Goal: Transaction & Acquisition: Book appointment/travel/reservation

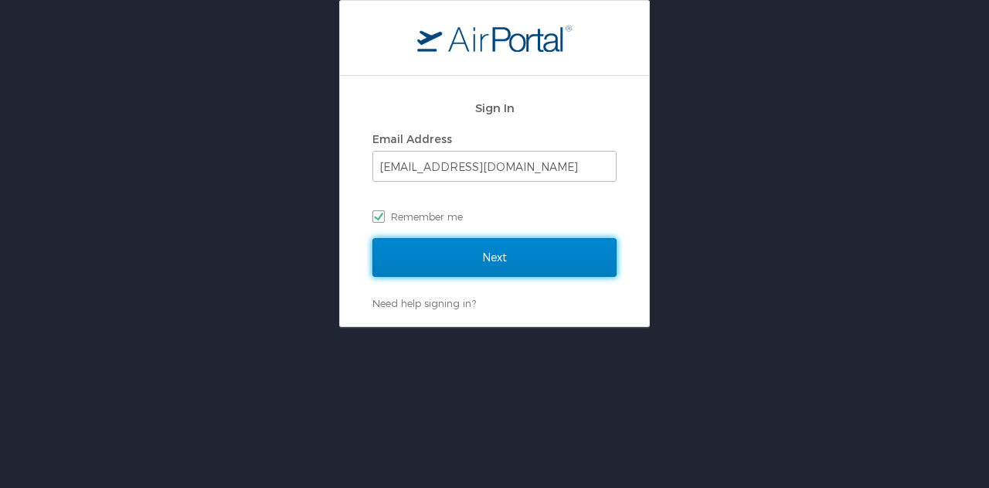
click at [477, 263] on input "Next" at bounding box center [494, 257] width 244 height 39
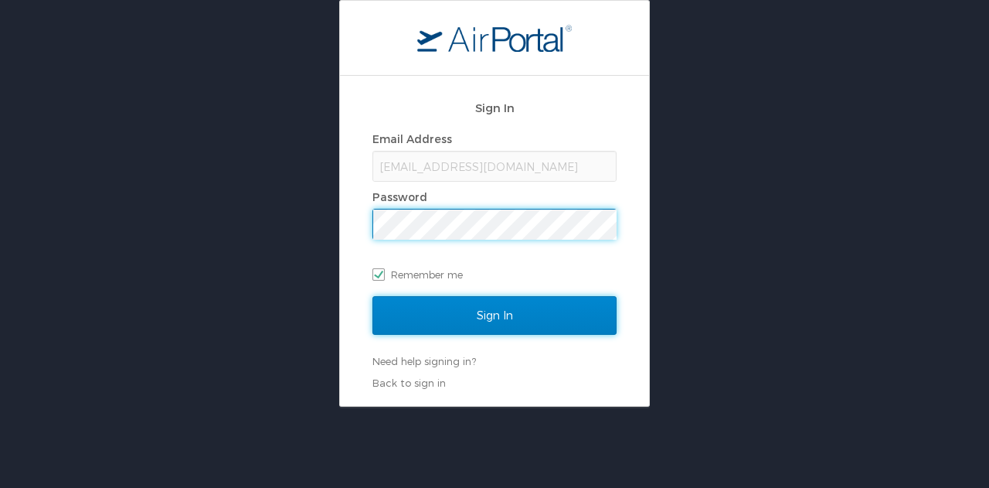
click at [497, 331] on input "Sign In" at bounding box center [494, 315] width 244 height 39
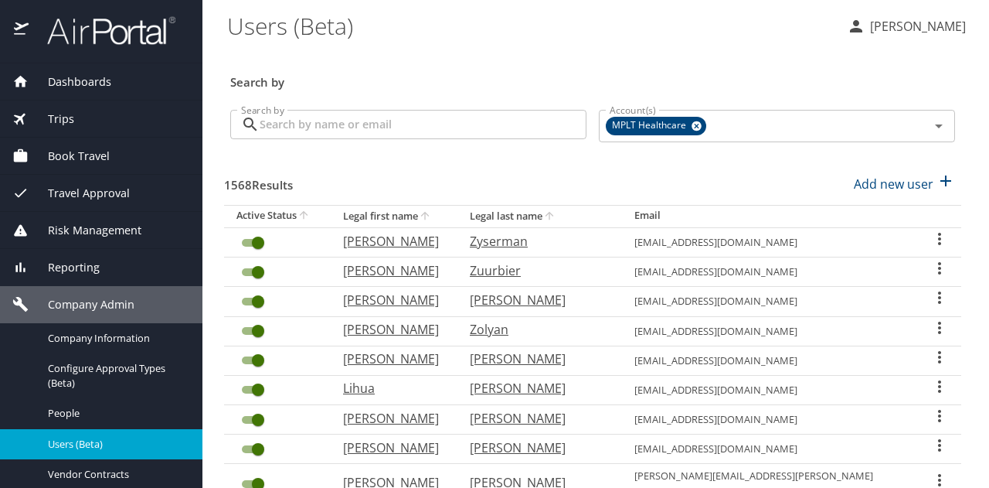
click at [107, 189] on span "Travel Approval" at bounding box center [79, 193] width 101 height 17
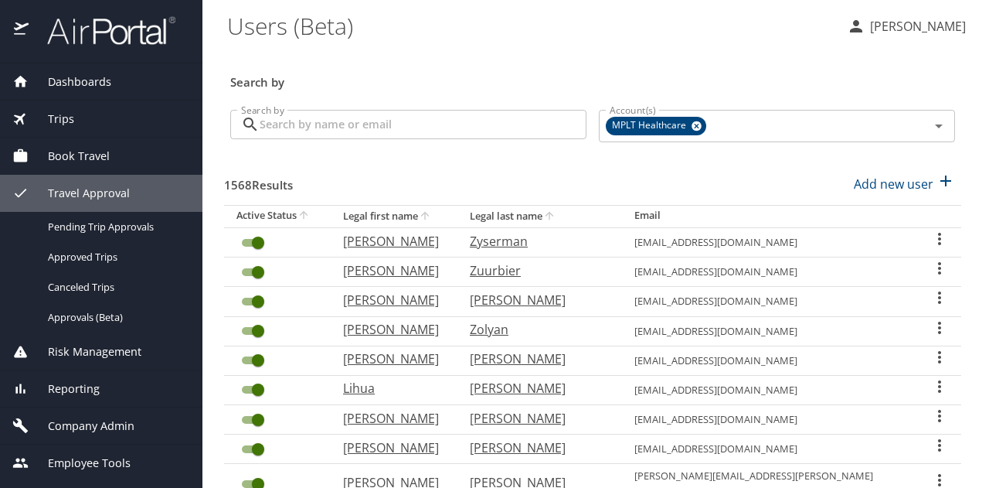
click at [89, 151] on span "Book Travel" at bounding box center [69, 156] width 81 height 17
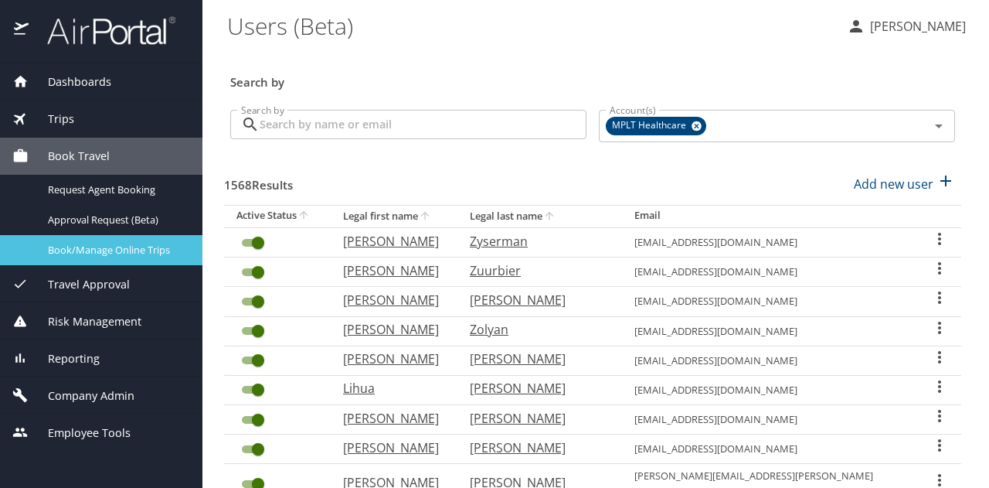
click at [83, 248] on span "Book/Manage Online Trips" at bounding box center [116, 250] width 136 height 15
